Goal: Task Accomplishment & Management: Use online tool/utility

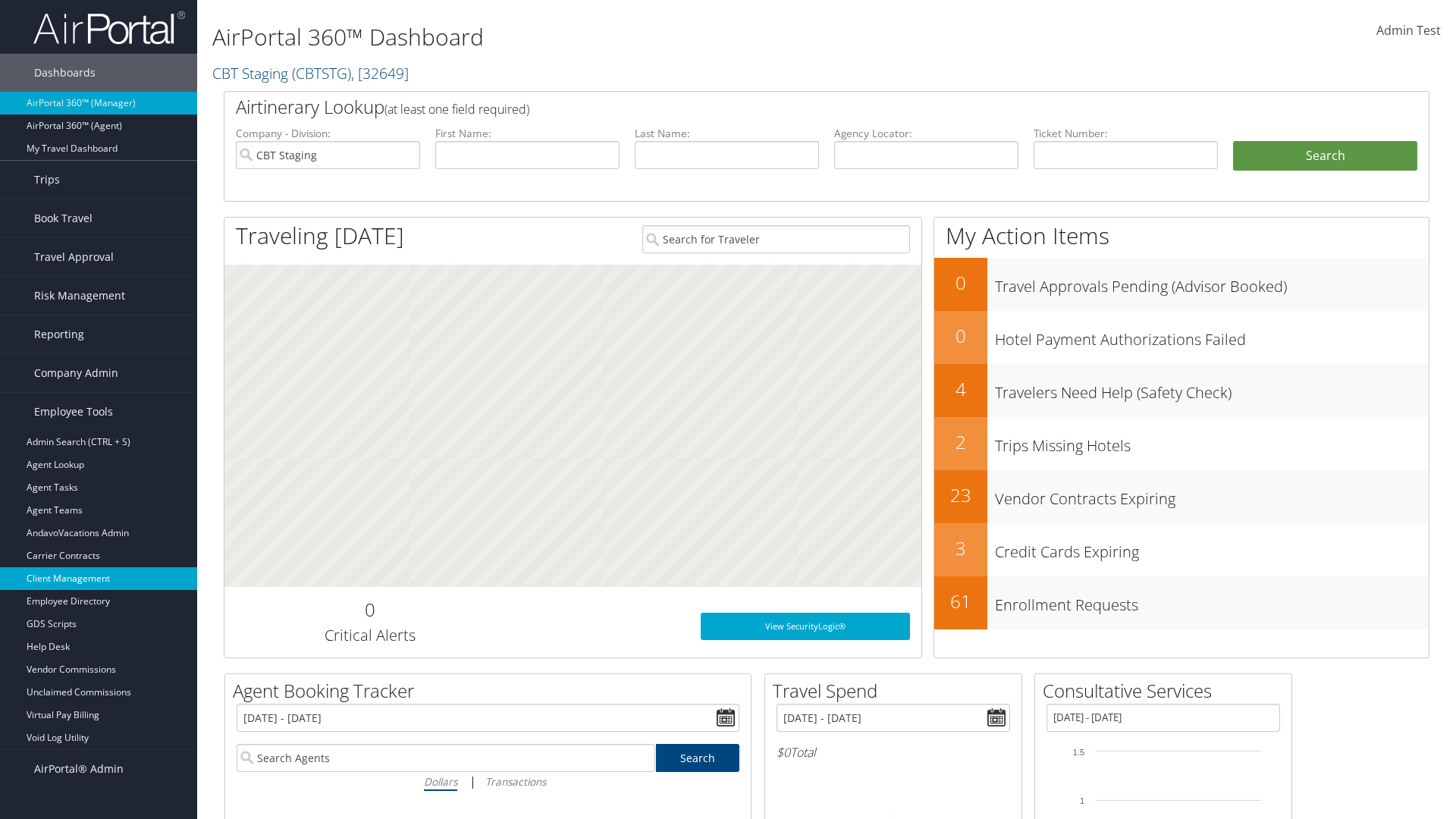
click at [99, 579] on link "Client Management" at bounding box center [99, 579] width 198 height 23
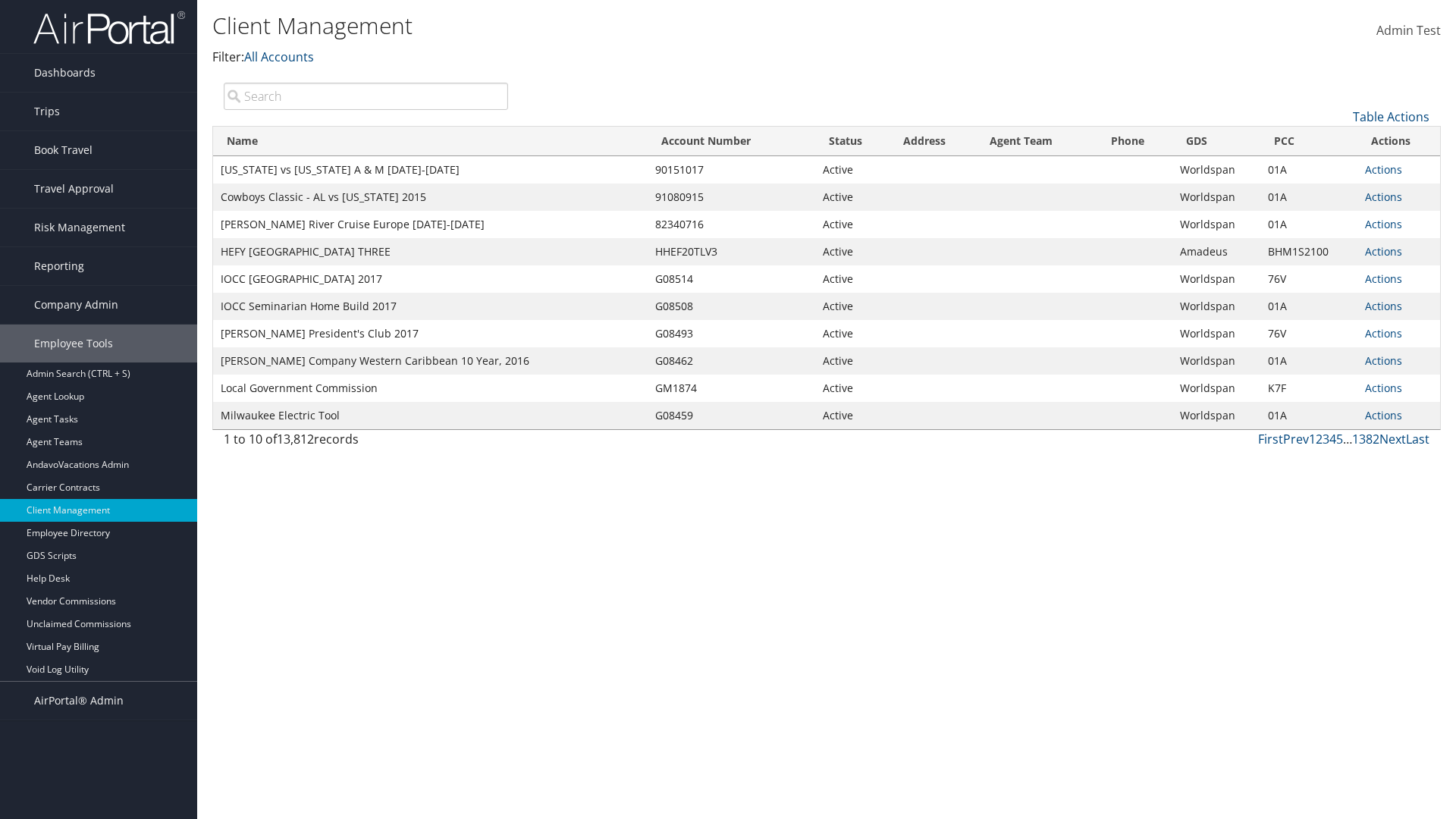
click at [365, 95] on input "search" at bounding box center [366, 95] width 285 height 27
type input "[US_STATE] vs [US_STATE] A & M [DATE]-[DATE]"
